Goal: Transaction & Acquisition: Subscribe to service/newsletter

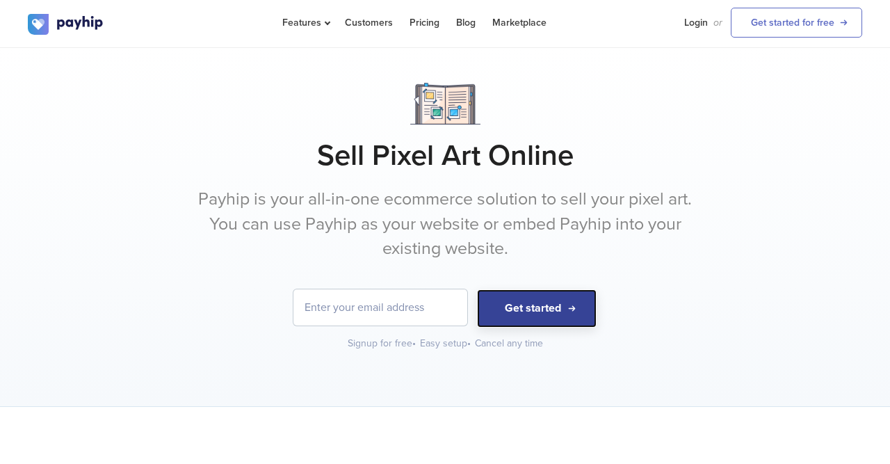
click at [547, 313] on button "Get started" at bounding box center [537, 308] width 120 height 38
click at [548, 312] on button "Get started" at bounding box center [537, 308] width 120 height 38
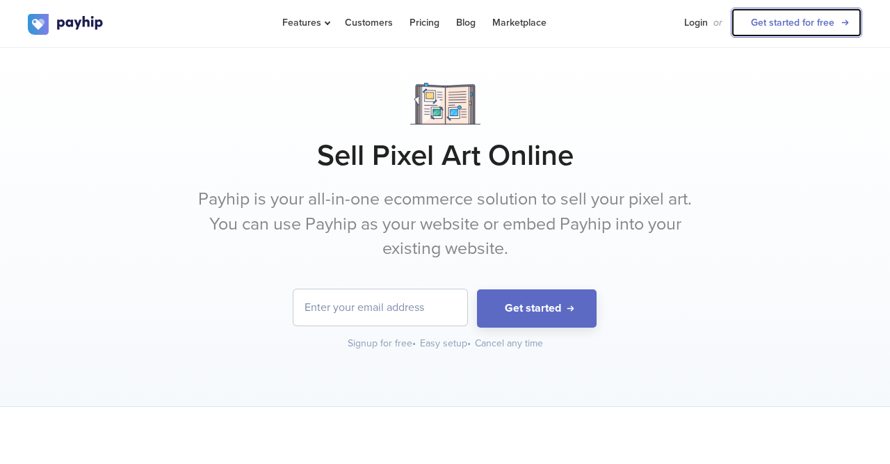
click at [782, 30] on link "Get started for free" at bounding box center [796, 23] width 131 height 30
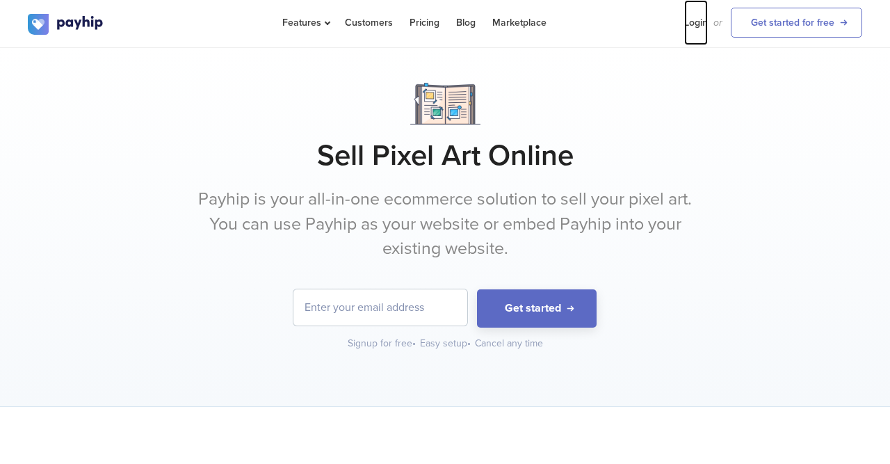
click at [696, 26] on link "Login" at bounding box center [697, 22] width 24 height 45
